Goal: Task Accomplishment & Management: Complete application form

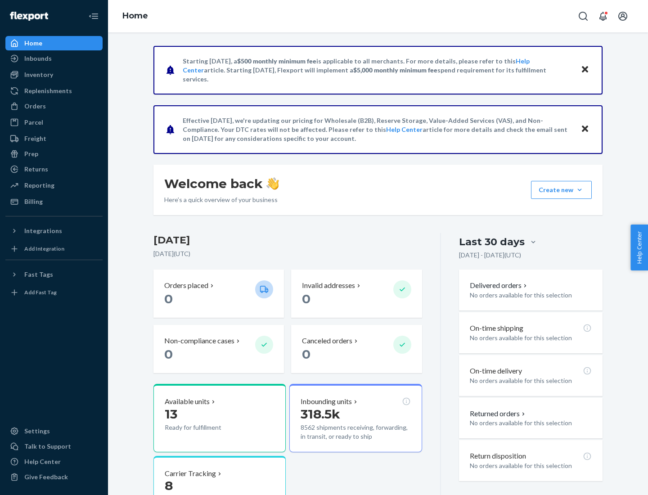
click at [580, 190] on button "Create new Create new inbound Create new order Create new product" at bounding box center [561, 190] width 61 height 18
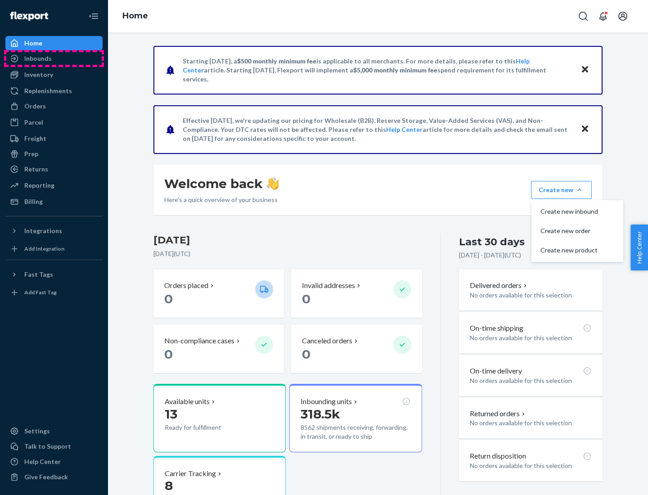
click at [54, 59] on div "Inbounds" at bounding box center [53, 58] width 95 height 13
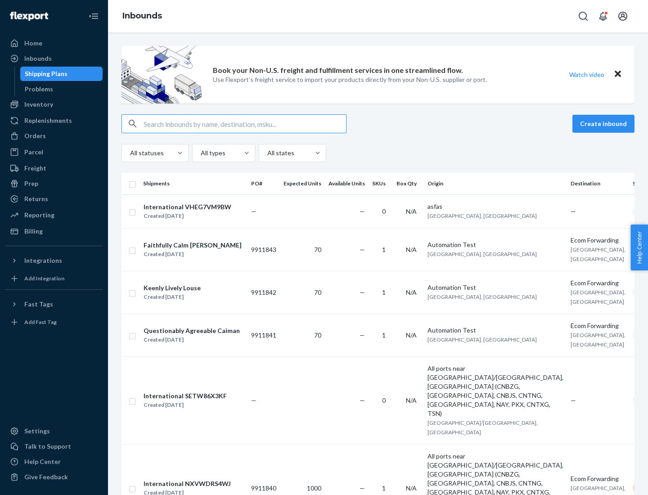
click at [605, 124] on button "Create inbound" at bounding box center [603, 124] width 62 height 18
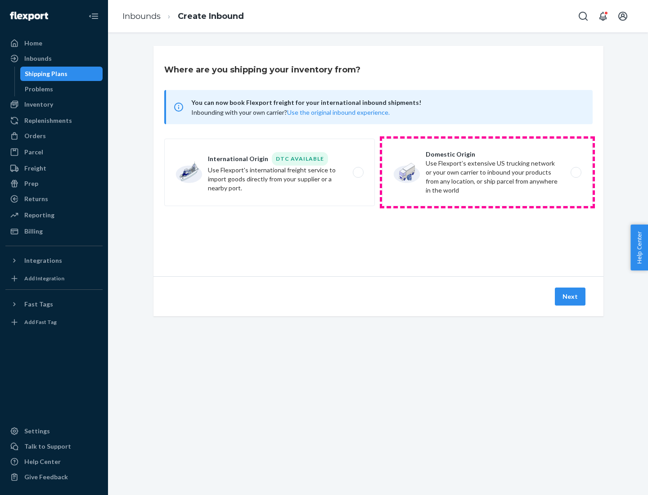
click at [487, 172] on label "Domestic Origin Use Flexport’s extensive US trucking network or your own carrie…" at bounding box center [487, 173] width 211 height 68
click at [576, 172] on input "Domestic Origin Use Flexport’s extensive US trucking network or your own carrie…" at bounding box center [579, 173] width 6 height 6
radio input "true"
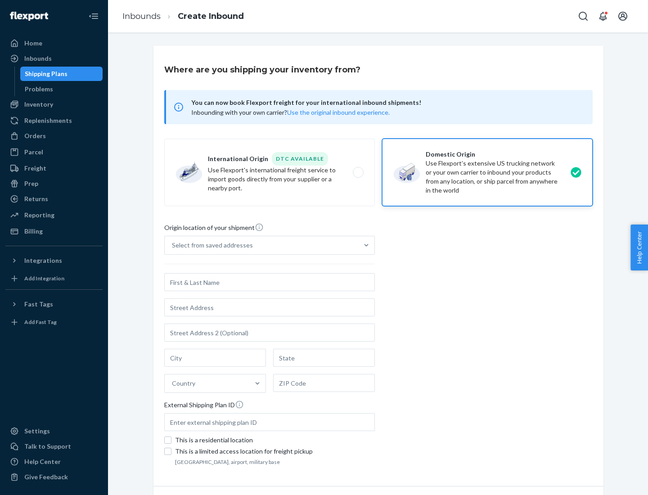
click at [210, 245] on div "Select from saved addresses" at bounding box center [212, 245] width 81 height 9
click at [173, 245] on input "Select from saved addresses" at bounding box center [172, 245] width 1 height 9
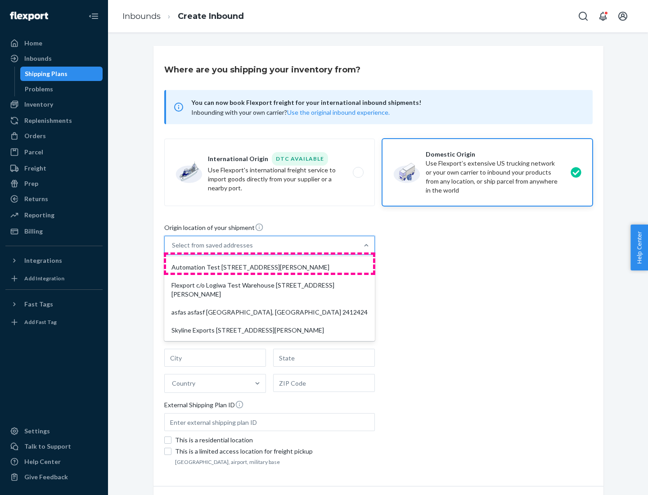
scroll to position [4, 0]
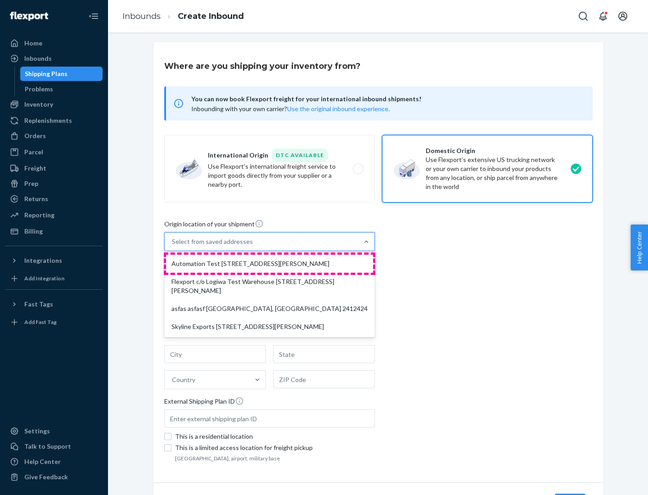
click at [270, 264] on div "Automation Test [STREET_ADDRESS][PERSON_NAME]" at bounding box center [269, 264] width 207 height 18
click at [173, 246] on input "option Automation Test [STREET_ADDRESS][PERSON_NAME] focused, 1 of 4. 4 results…" at bounding box center [172, 241] width 1 height 9
type input "Automation Test"
type input "9th Floor"
type input "[GEOGRAPHIC_DATA]"
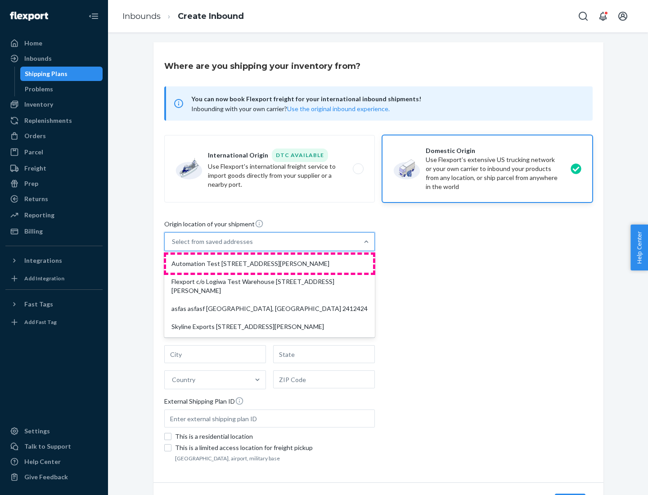
type input "CA"
type input "94104"
type input "[STREET_ADDRESS][PERSON_NAME]"
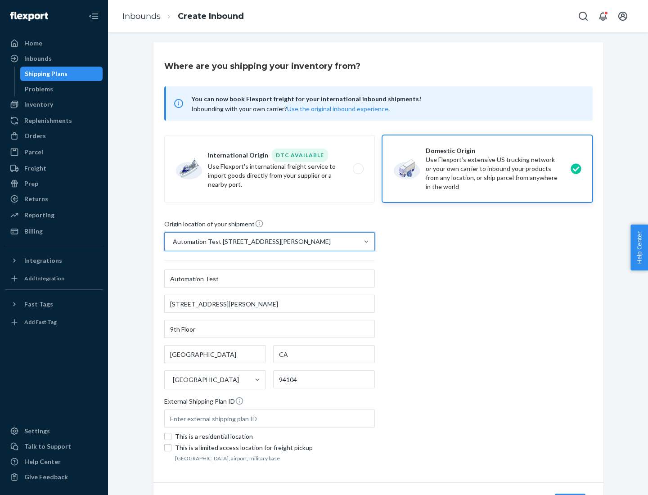
scroll to position [53, 0]
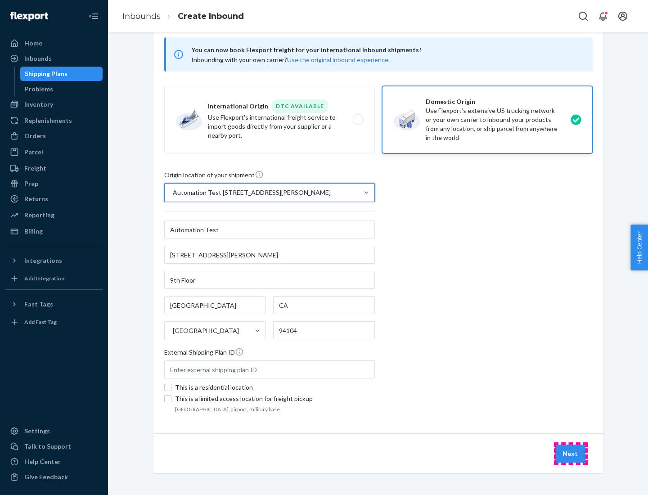
click at [571, 454] on button "Next" at bounding box center [570, 454] width 31 height 18
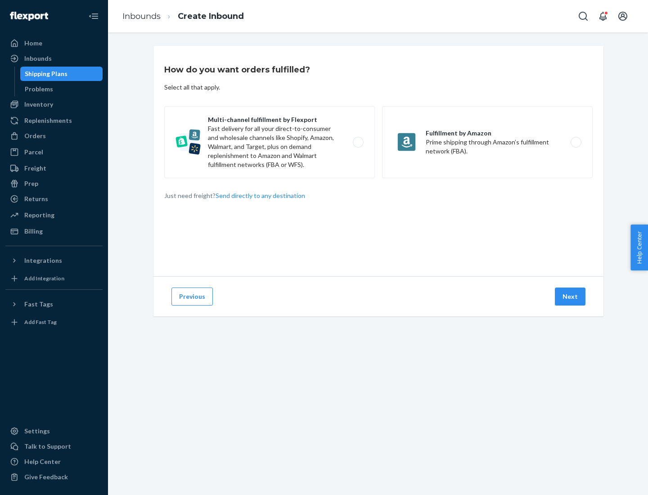
click at [270, 142] on label "Multi-channel fulfillment by Flexport Fast delivery for all your direct-to-cons…" at bounding box center [269, 142] width 211 height 72
click at [358, 142] on input "Multi-channel fulfillment by Flexport Fast delivery for all your direct-to-cons…" at bounding box center [361, 143] width 6 height 6
radio input "true"
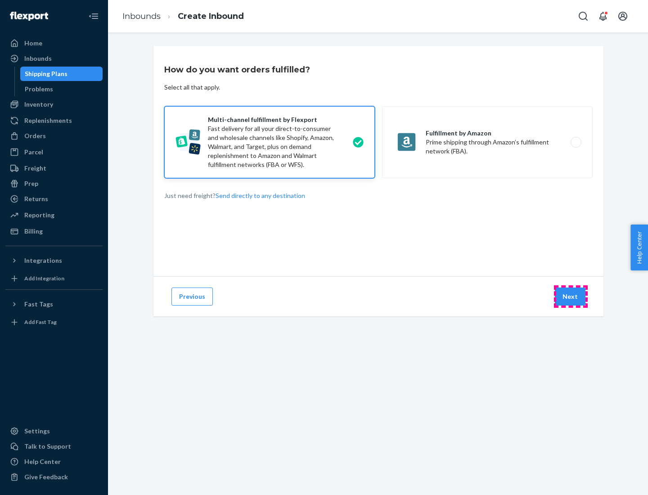
click at [571, 297] on button "Next" at bounding box center [570, 297] width 31 height 18
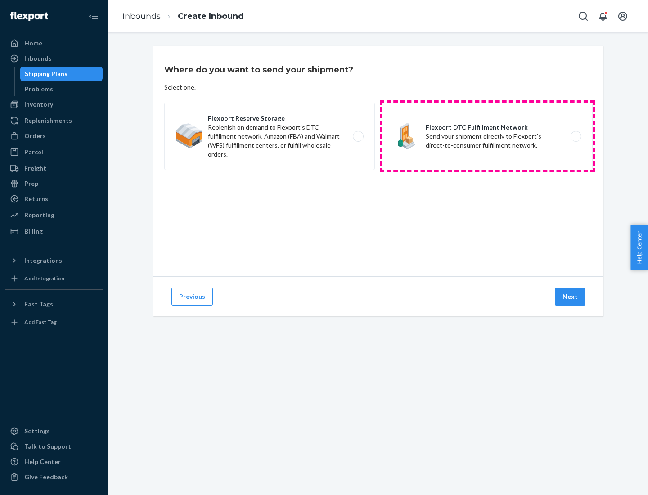
click at [487, 136] on label "Flexport DTC Fulfillment Network Send your shipment directly to Flexport's dire…" at bounding box center [487, 137] width 211 height 68
click at [576, 136] on input "Flexport DTC Fulfillment Network Send your shipment directly to Flexport's dire…" at bounding box center [579, 137] width 6 height 6
radio input "true"
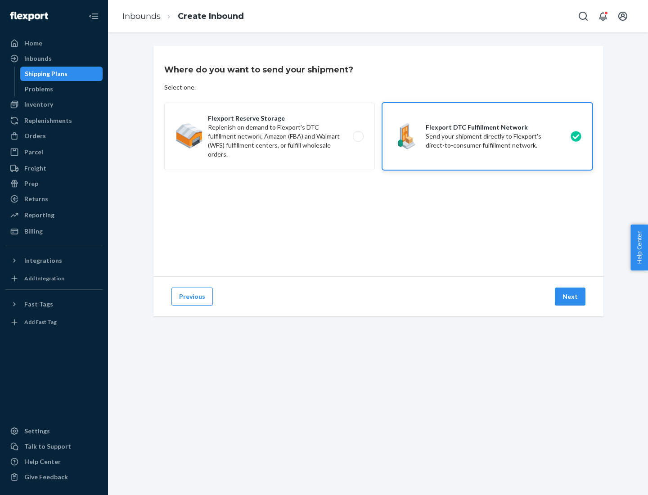
click at [571, 297] on button "Next" at bounding box center [570, 297] width 31 height 18
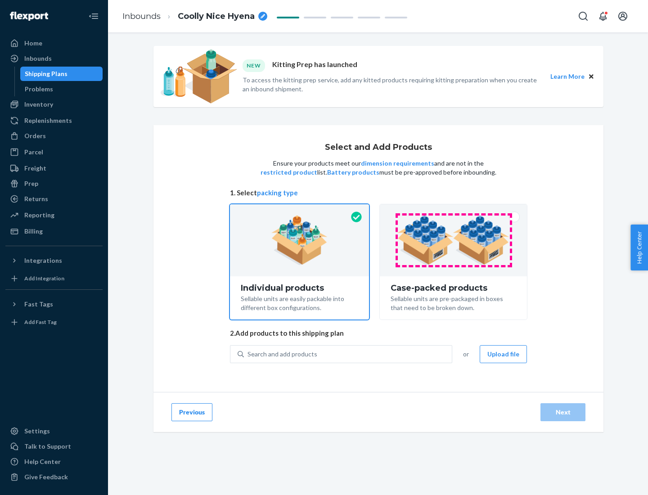
click at [454, 240] on img at bounding box center [453, 241] width 112 height 50
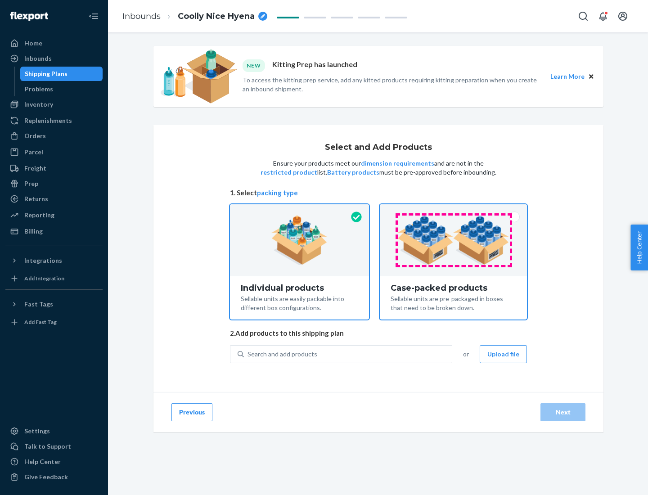
click at [454, 210] on input "Case-packed products Sellable units are pre-packaged in boxes that need to be b…" at bounding box center [453, 207] width 6 height 6
radio input "true"
radio input "false"
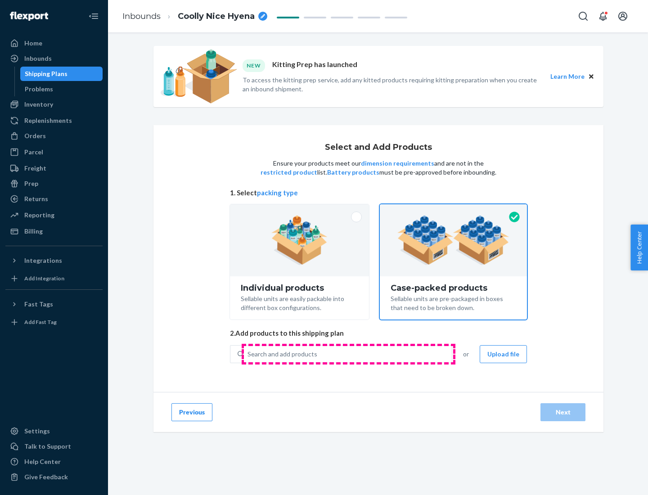
click at [348, 354] on div "Search and add products" at bounding box center [348, 354] width 208 height 16
click at [248, 354] on input "Search and add products" at bounding box center [248, 354] width 1 height 9
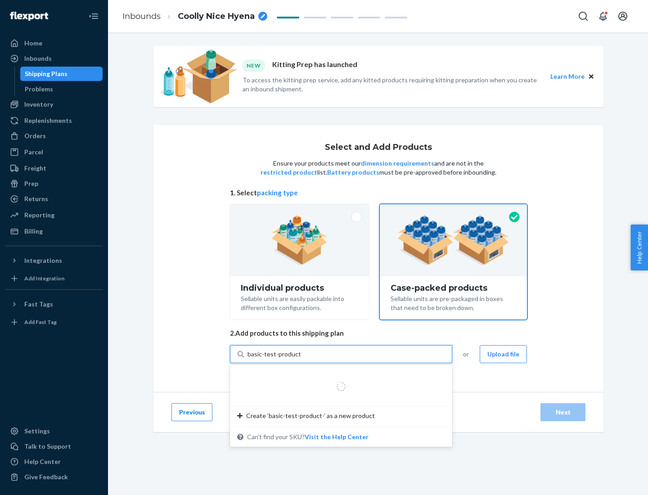
type input "basic-test-product-1"
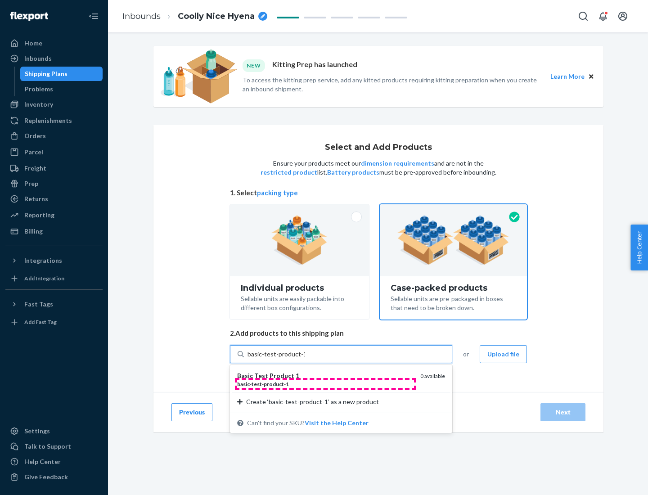
click at [325, 384] on div "basic - test - product - 1" at bounding box center [325, 384] width 176 height 8
click at [305, 359] on input "basic-test-product-1" at bounding box center [277, 354] width 58 height 9
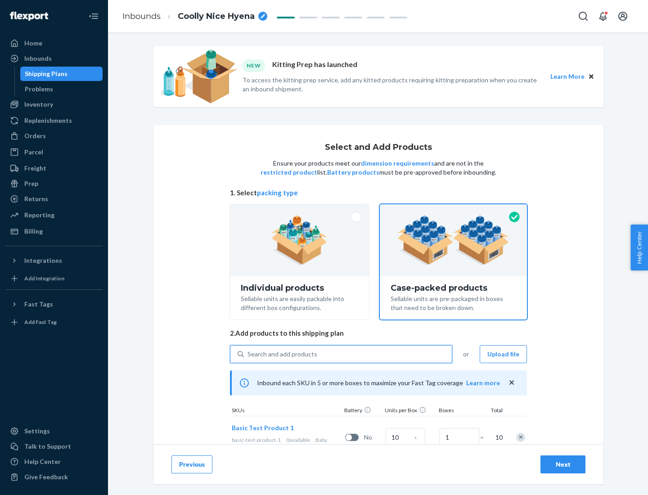
scroll to position [32, 0]
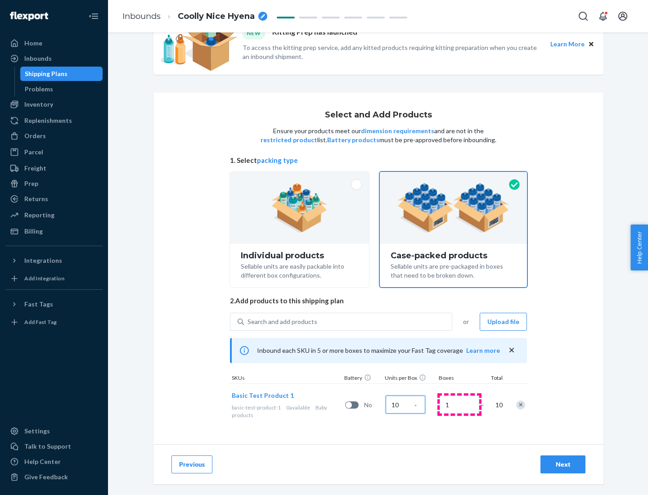
type input "10"
type input "7"
click at [563, 464] on div "Next" at bounding box center [563, 464] width 30 height 9
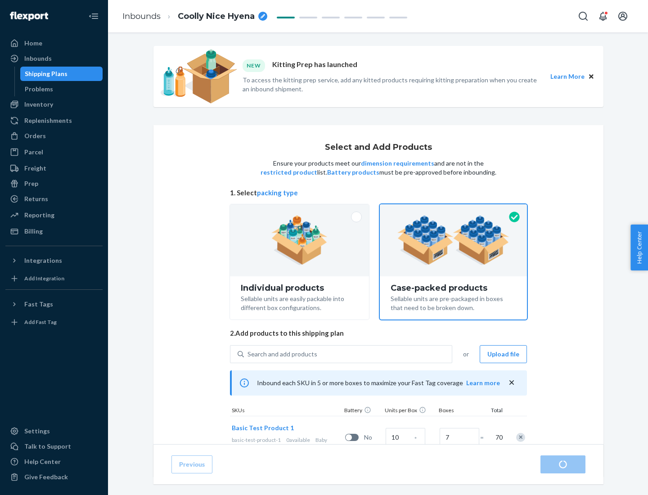
radio input "true"
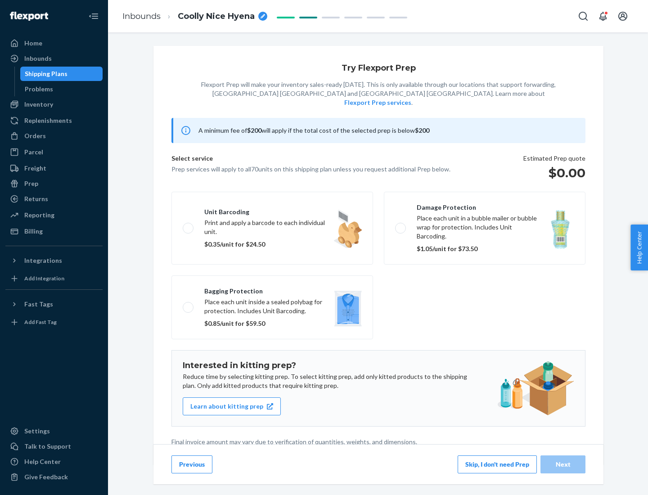
scroll to position [2, 0]
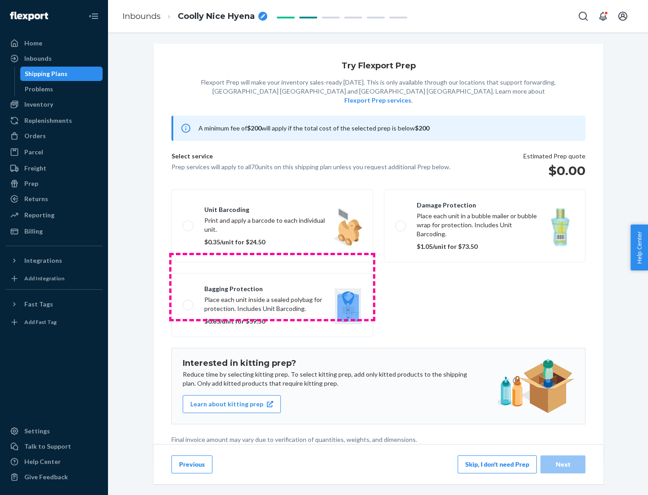
click at [272, 287] on label "Bagging protection Place each unit inside a sealed polybag for protection. Incl…" at bounding box center [272, 305] width 202 height 64
click at [189, 302] on input "Bagging protection Place each unit inside a sealed polybag for protection. Incl…" at bounding box center [186, 305] width 6 height 6
checkbox input "true"
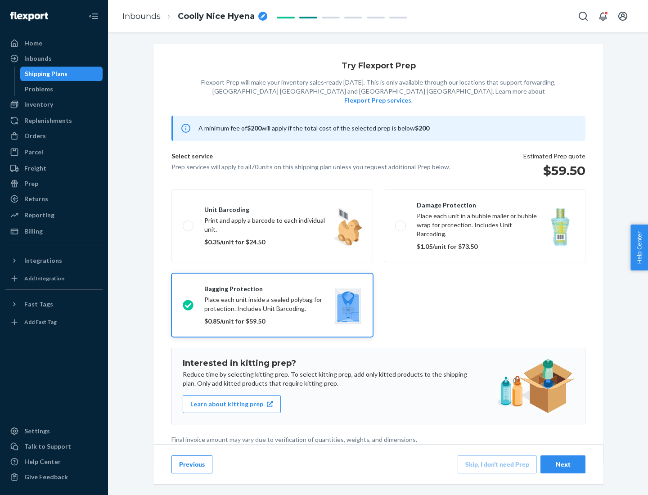
click at [563, 464] on div "Next" at bounding box center [563, 464] width 30 height 9
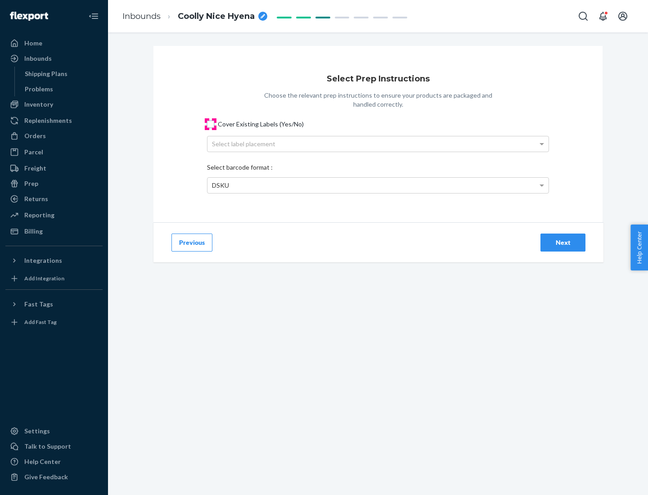
click at [211, 124] on input "Cover Existing Labels (Yes/No)" at bounding box center [210, 124] width 7 height 7
checkbox input "true"
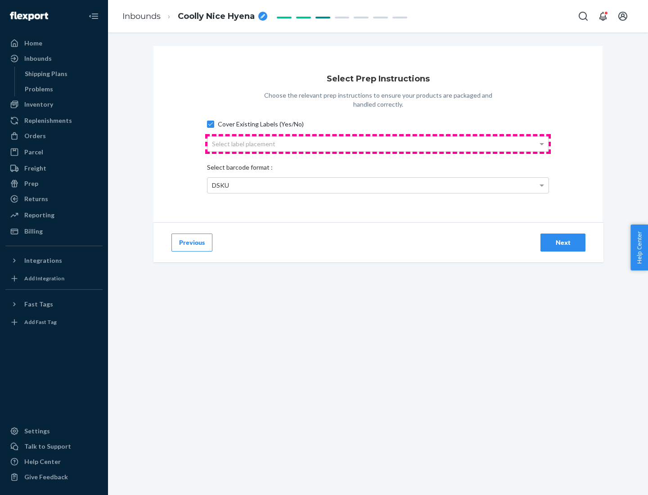
click at [378, 144] on div "Select label placement" at bounding box center [377, 143] width 341 height 15
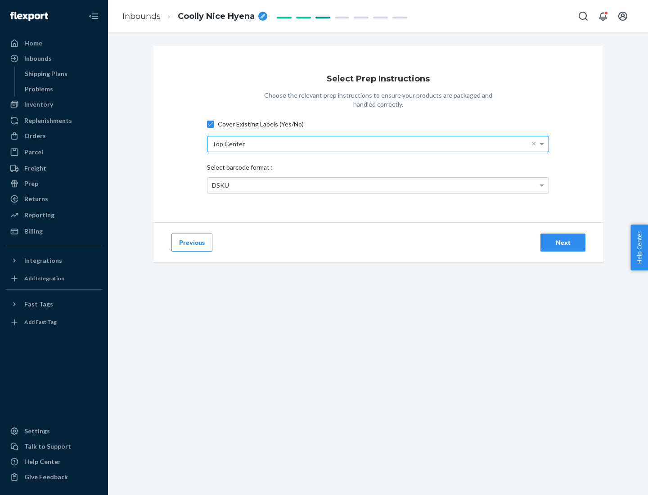
click at [378, 185] on div "DSKU" at bounding box center [377, 185] width 341 height 15
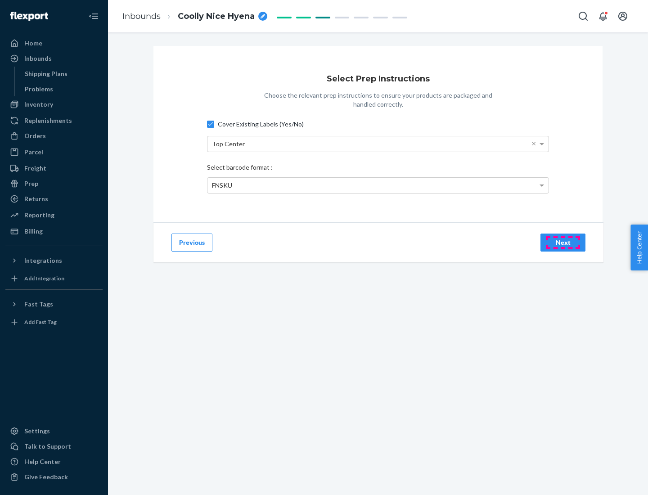
click at [563, 242] on div "Next" at bounding box center [563, 242] width 30 height 9
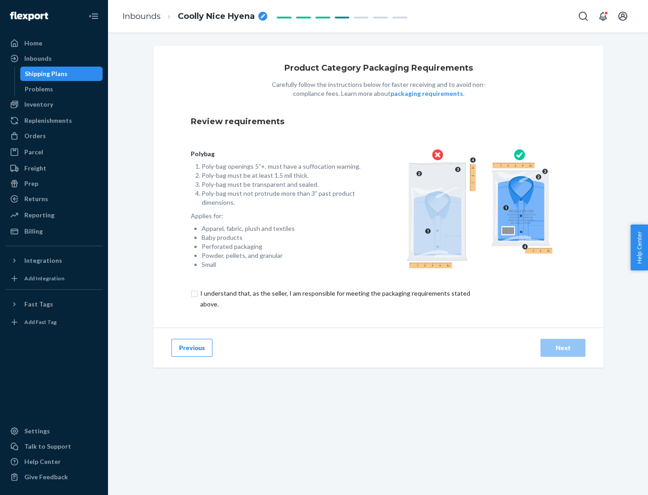
click at [334, 298] on input "checkbox" at bounding box center [340, 299] width 299 height 22
checkbox input "true"
click at [563, 347] on div "Next" at bounding box center [563, 347] width 30 height 9
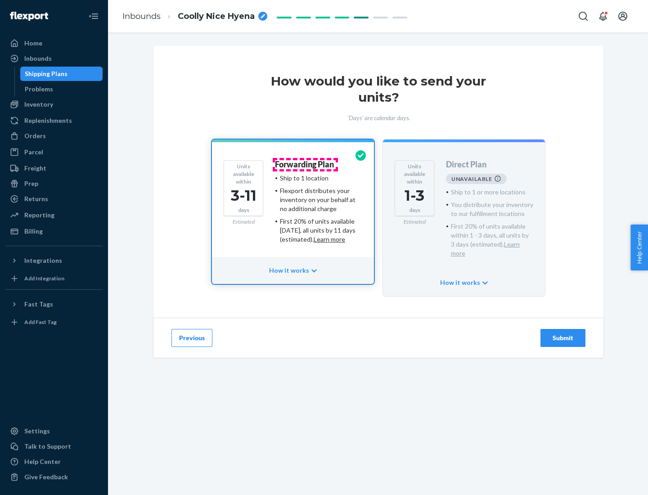
click at [305, 164] on h4 "Forwarding Plan" at bounding box center [304, 164] width 59 height 9
click at [563, 333] on div "Submit" at bounding box center [563, 337] width 30 height 9
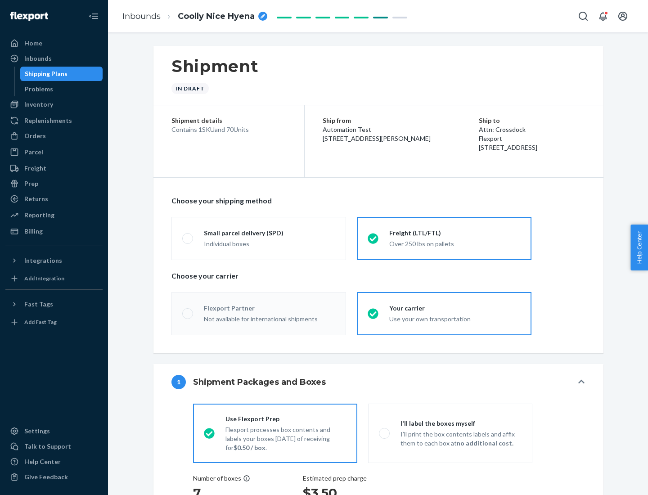
radio input "true"
radio input "false"
radio input "true"
radio input "false"
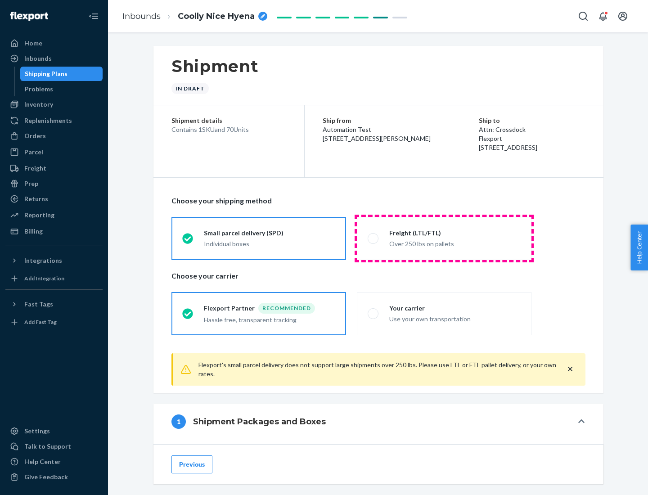
click at [444, 238] on div "Over 250 lbs on pallets" at bounding box center [454, 243] width 131 height 11
click at [374, 238] on input "Freight (LTL/FTL) Over 250 lbs on pallets" at bounding box center [371, 238] width 6 height 6
radio input "true"
radio input "false"
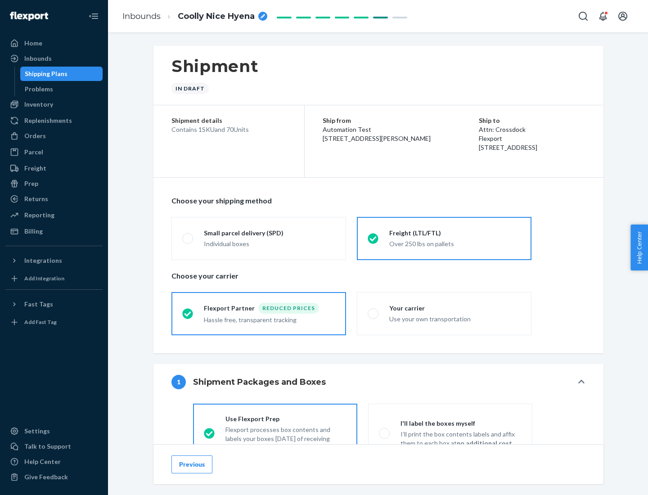
scroll to position [50, 0]
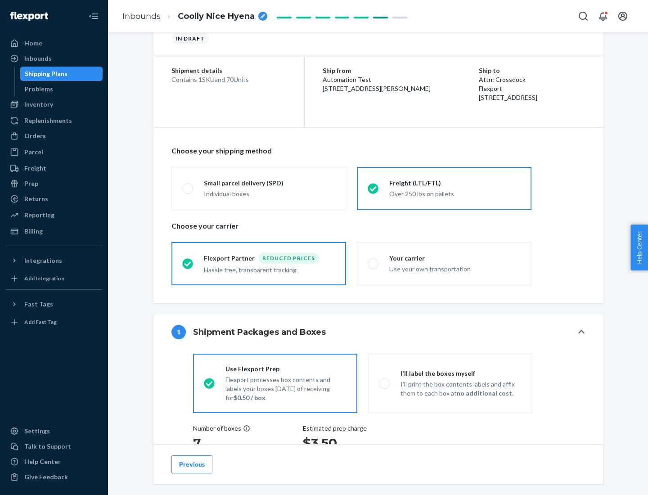
click at [444, 263] on div "Use your own transportation" at bounding box center [454, 268] width 131 height 11
click at [374, 263] on input "Your carrier Use your own transportation" at bounding box center [371, 264] width 6 height 6
radio input "true"
radio input "false"
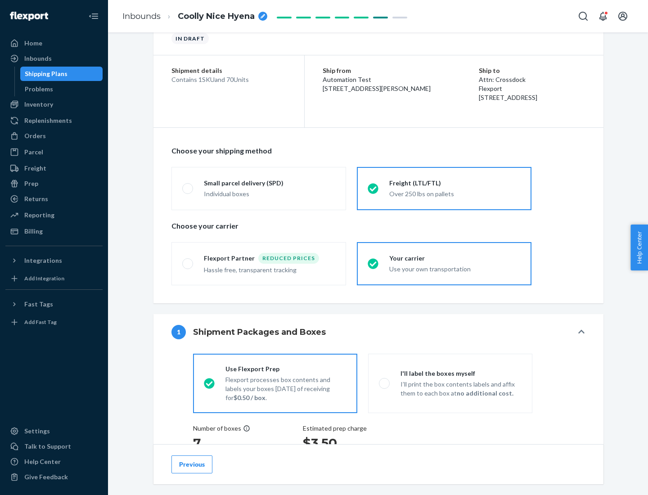
scroll to position [170, 0]
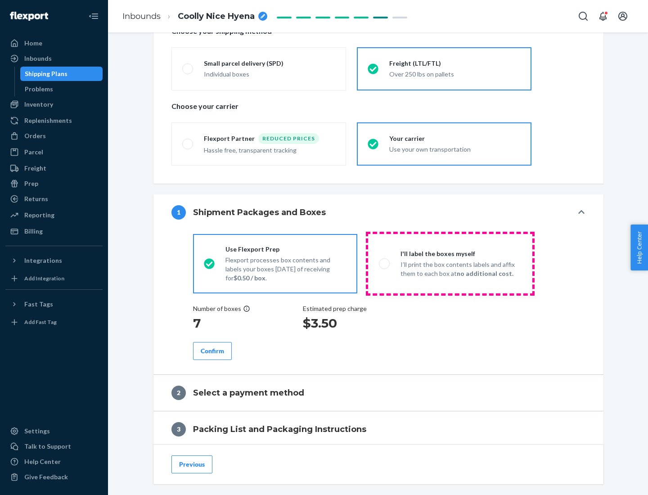
click at [450, 263] on p "I’ll print the box contents labels and affix them to each box at no additional …" at bounding box center [461, 269] width 121 height 18
click at [385, 263] on input "I'll label the boxes myself I’ll print the box contents labels and affix them t…" at bounding box center [382, 264] width 6 height 6
radio input "true"
radio input "false"
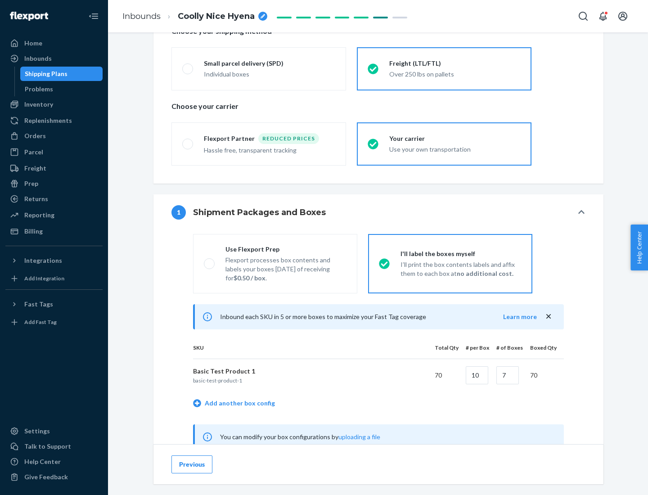
scroll to position [281, 0]
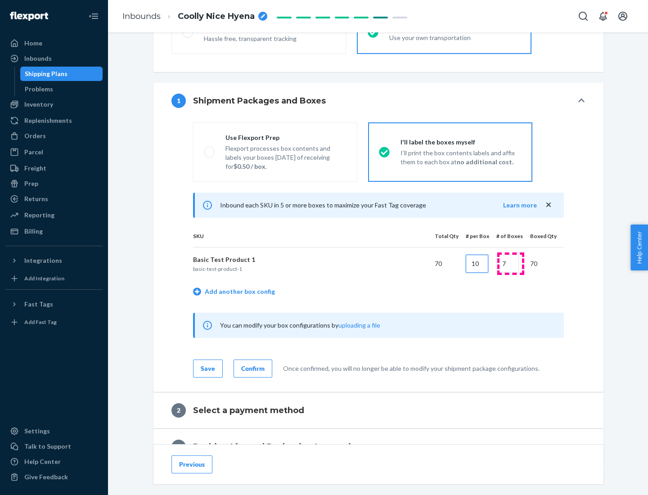
type input "10"
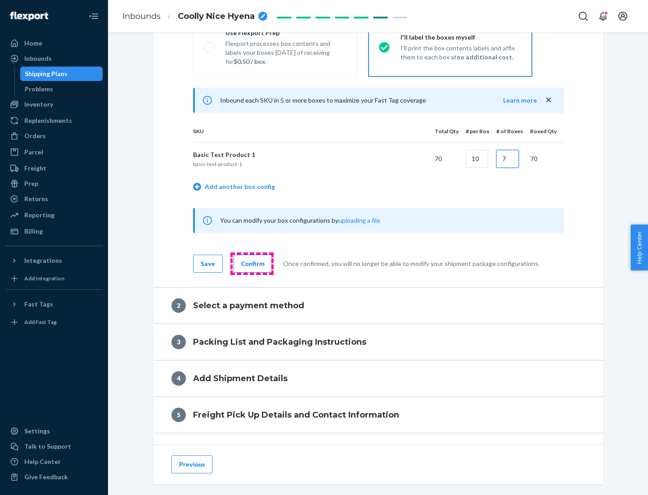
type input "7"
click at [252, 263] on div "Confirm" at bounding box center [252, 263] width 23 height 9
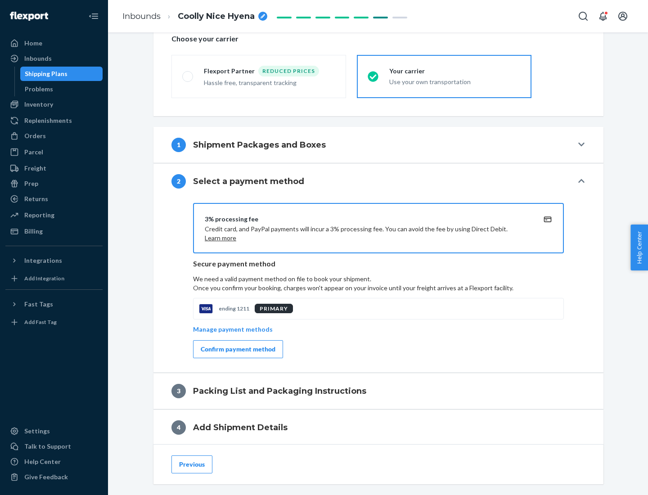
scroll to position [323, 0]
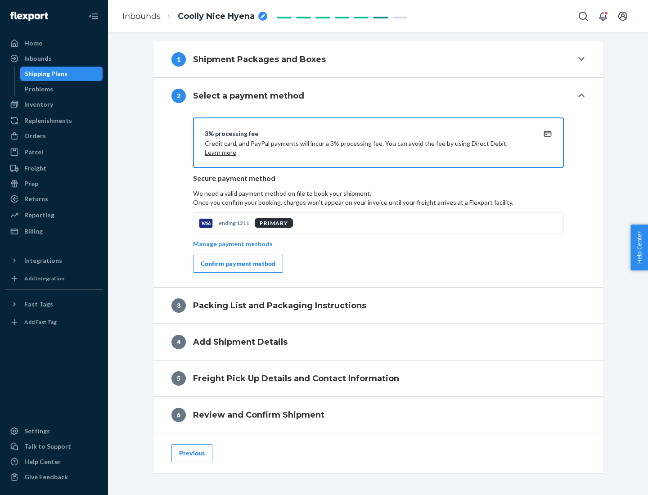
click at [237, 264] on div "Confirm payment method" at bounding box center [238, 263] width 75 height 9
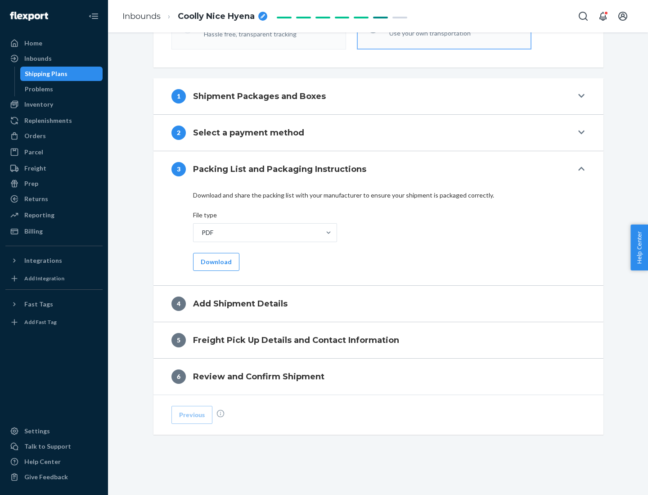
scroll to position [284, 0]
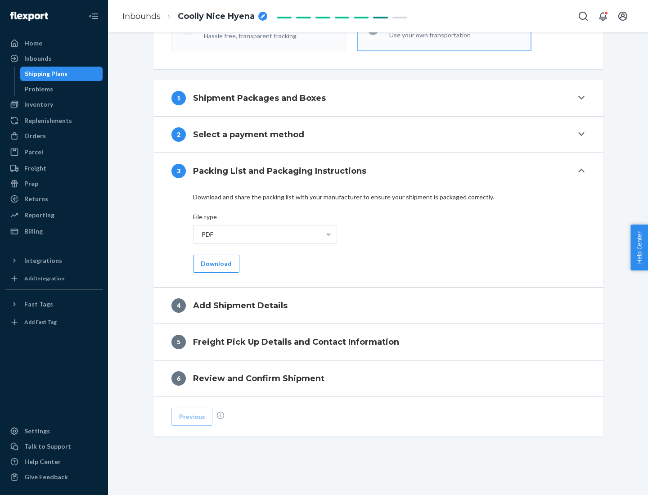
click at [215, 263] on button "Download" at bounding box center [216, 264] width 46 height 18
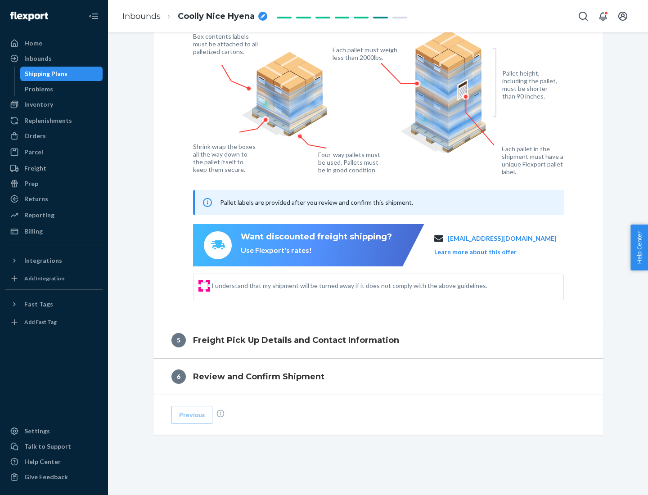
click at [204, 285] on input "I understand that my shipment will be turned away if it does not comply with th…" at bounding box center [204, 285] width 7 height 7
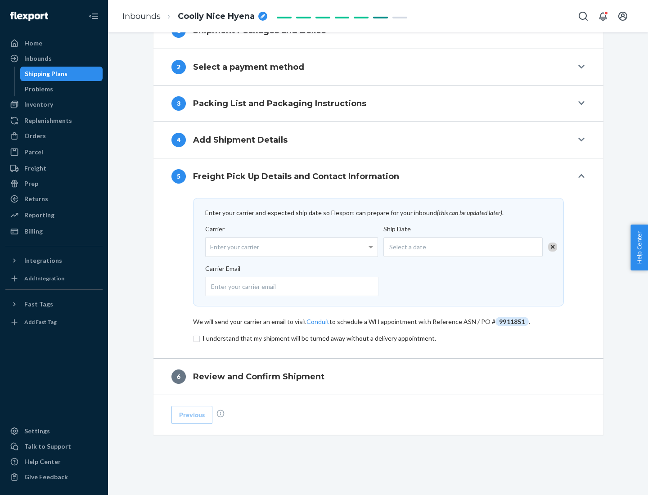
scroll to position [351, 0]
click at [378, 338] on input "checkbox" at bounding box center [378, 338] width 371 height 11
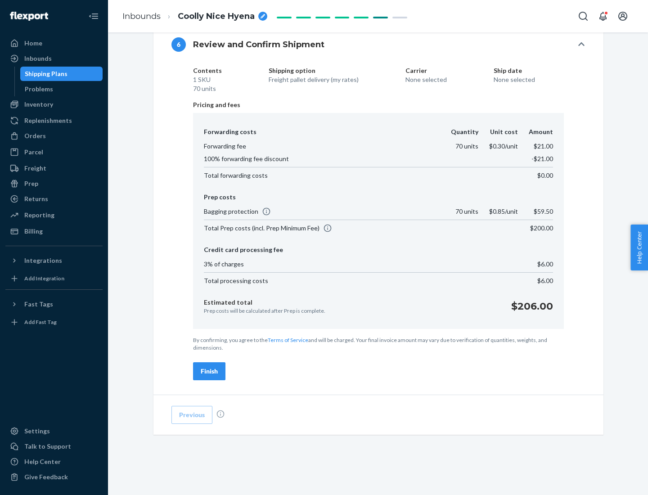
click at [209, 371] on div "Finish" at bounding box center [209, 371] width 17 height 9
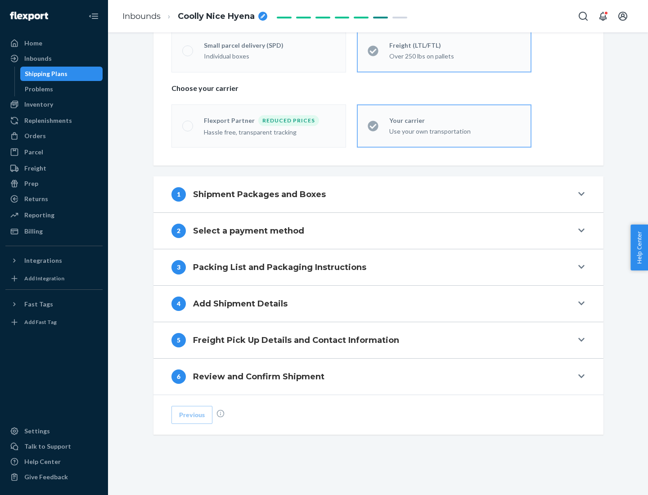
scroll to position [188, 0]
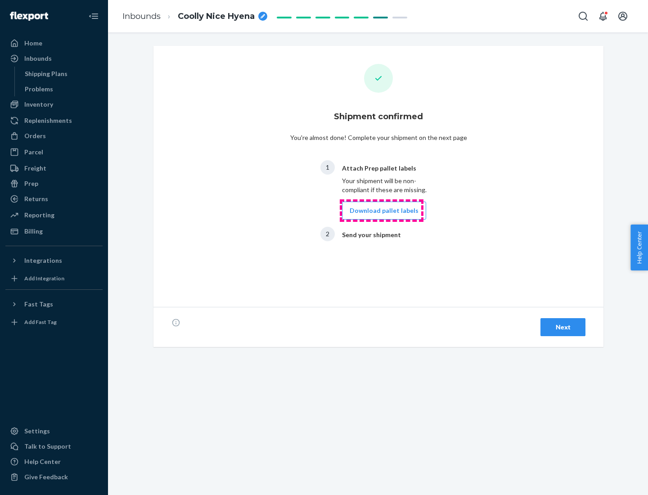
click at [382, 211] on button "Download pallet labels" at bounding box center [384, 211] width 84 height 18
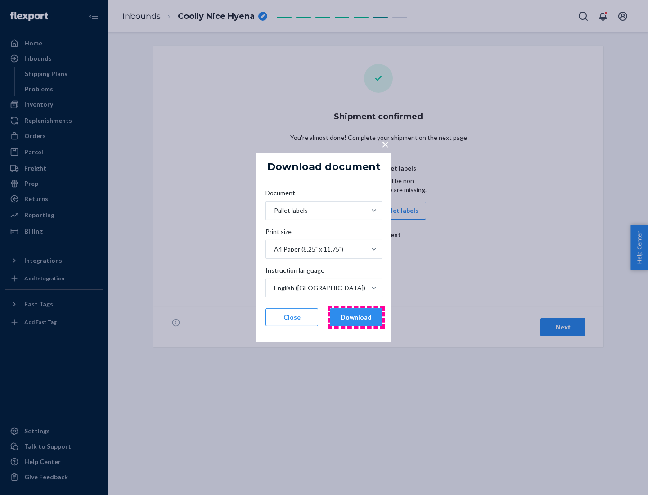
click at [356, 317] on button "Download" at bounding box center [356, 317] width 53 height 18
click at [385, 144] on span "×" at bounding box center [385, 143] width 7 height 15
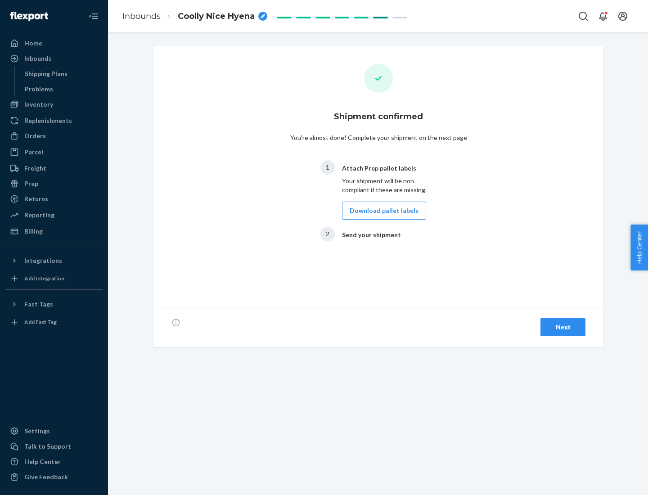
click at [563, 327] on div "Next" at bounding box center [563, 327] width 30 height 9
